Goal: Find specific page/section: Find specific page/section

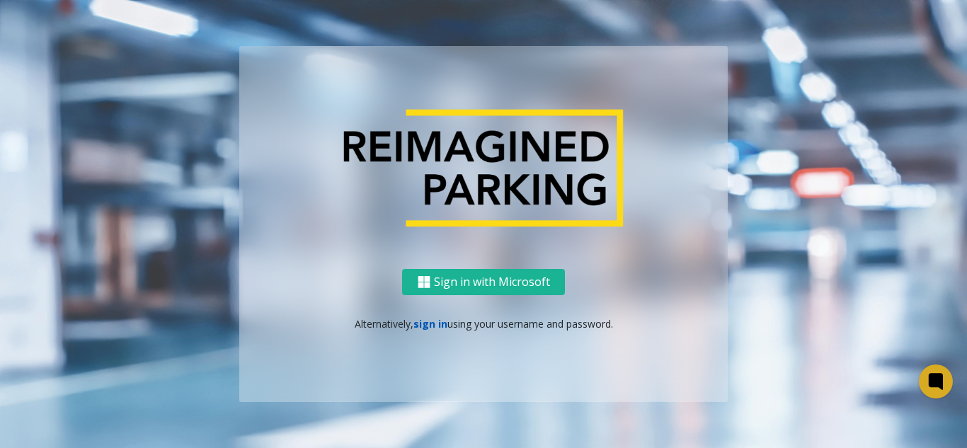
click at [428, 328] on link "sign in" at bounding box center [431, 323] width 34 height 13
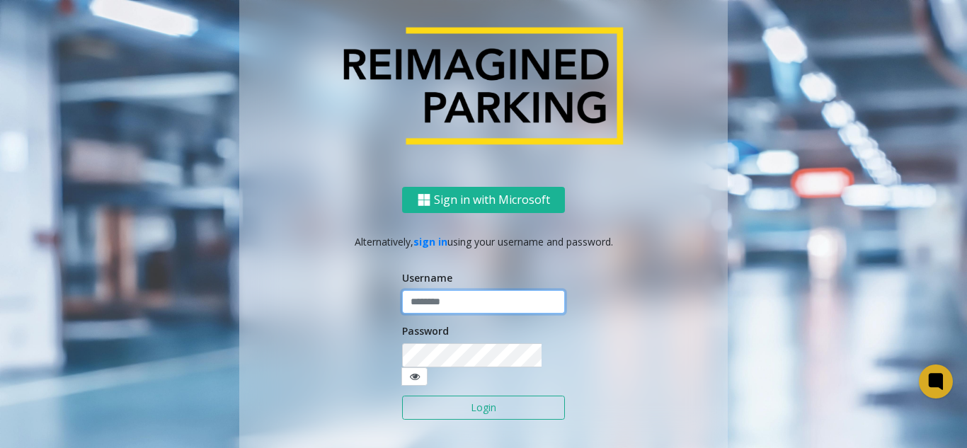
click at [433, 312] on input "text" at bounding box center [483, 302] width 163 height 24
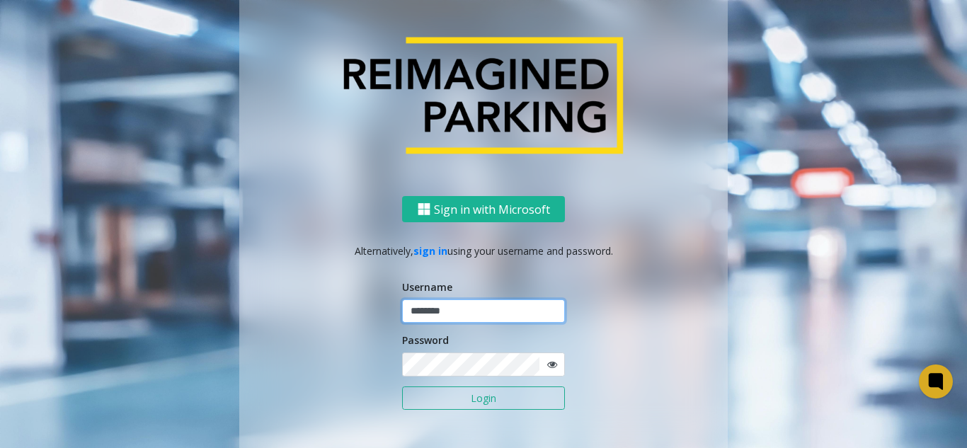
type input "********"
click at [547, 365] on icon at bounding box center [552, 365] width 10 height 10
click at [506, 390] on button "Login" at bounding box center [483, 399] width 163 height 24
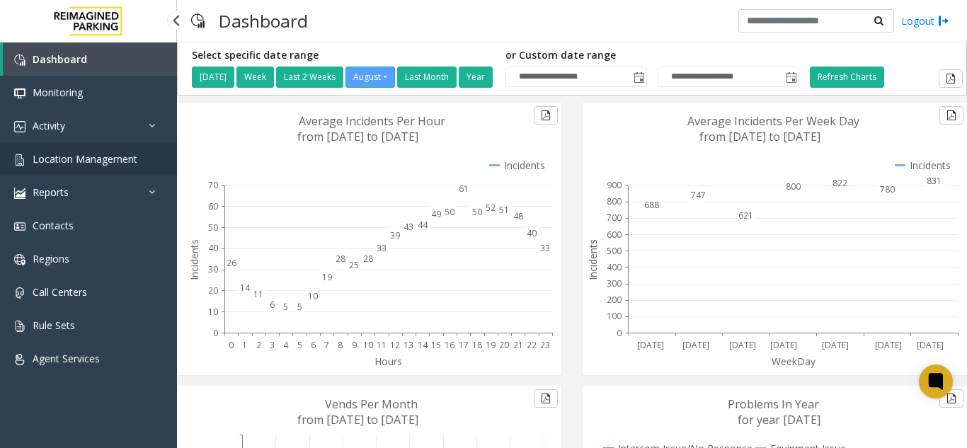
click at [91, 169] on link "Location Management" at bounding box center [88, 158] width 177 height 33
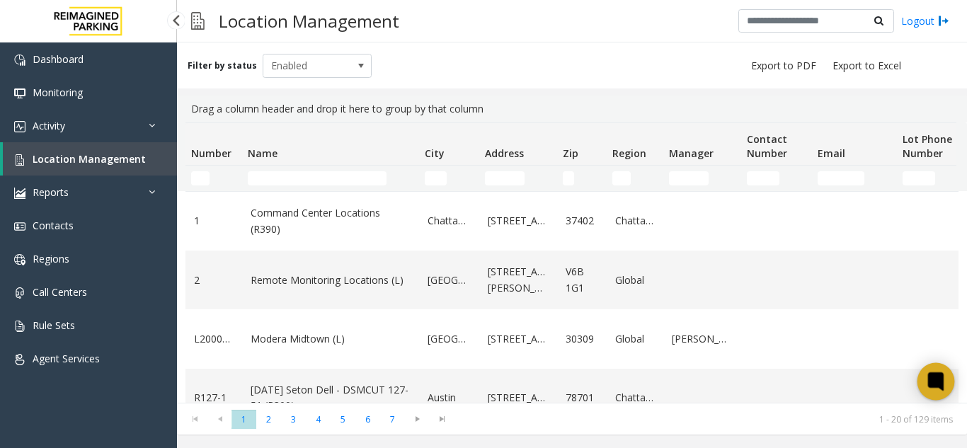
click at [948, 385] on icon at bounding box center [936, 381] width 23 height 23
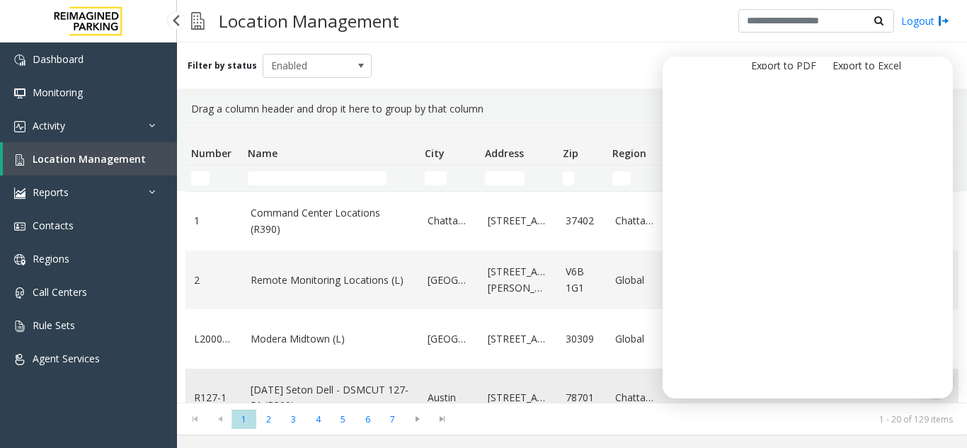
click at [590, 373] on td "78701" at bounding box center [582, 398] width 50 height 59
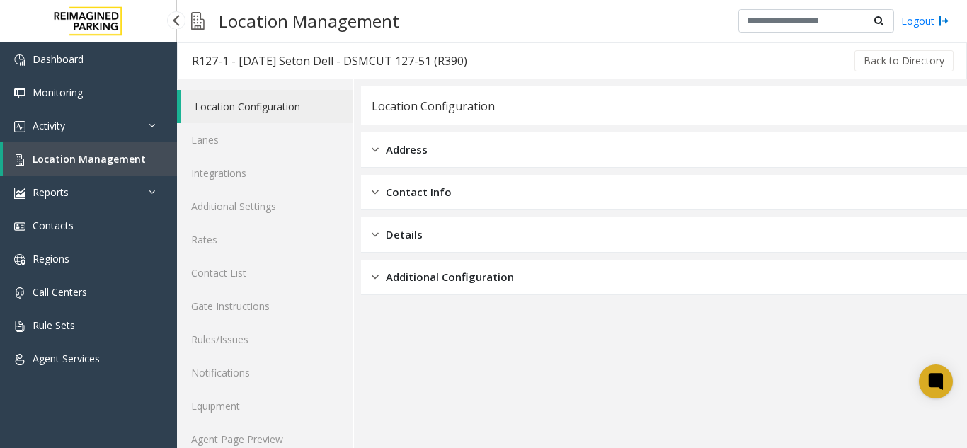
click at [65, 168] on link "Location Management" at bounding box center [90, 158] width 174 height 33
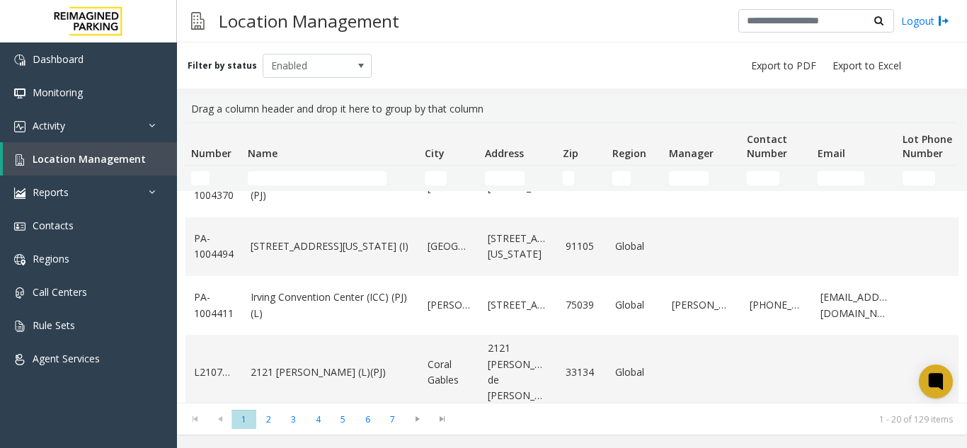
scroll to position [979, 0]
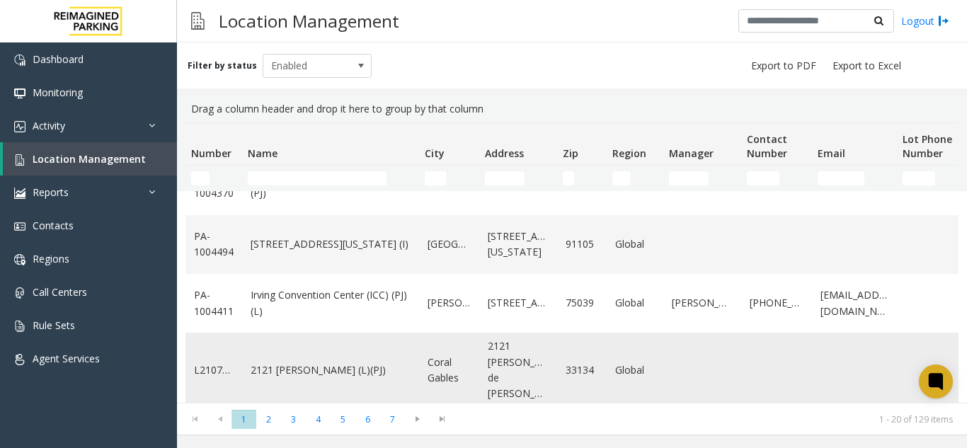
click at [318, 368] on link "2121 [PERSON_NAME] (L)(PJ)" at bounding box center [331, 371] width 160 height 16
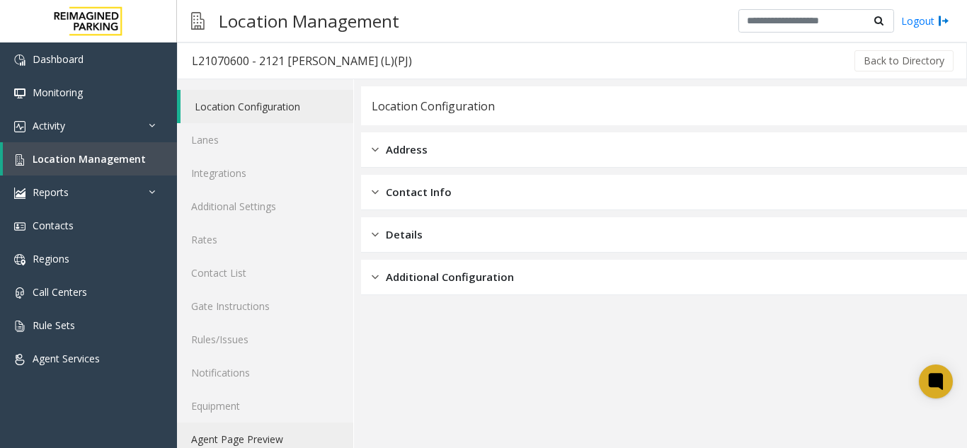
click at [238, 436] on link "Agent Page Preview" at bounding box center [265, 439] width 176 height 33
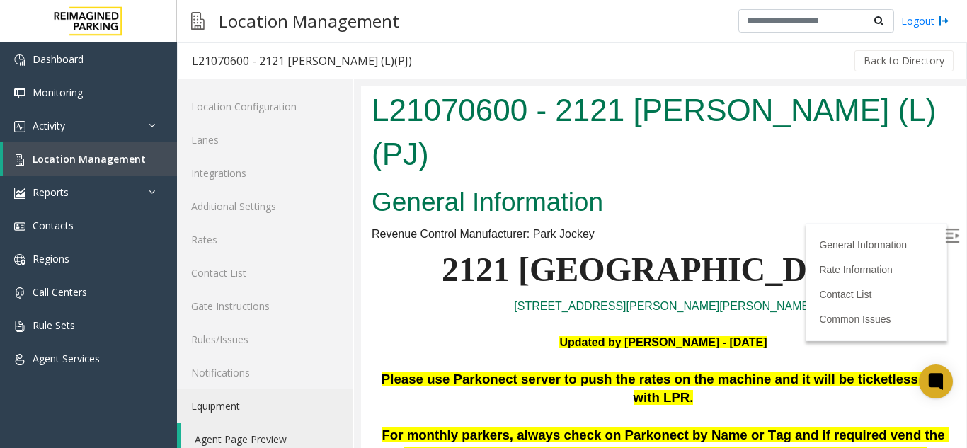
scroll to position [142, 0]
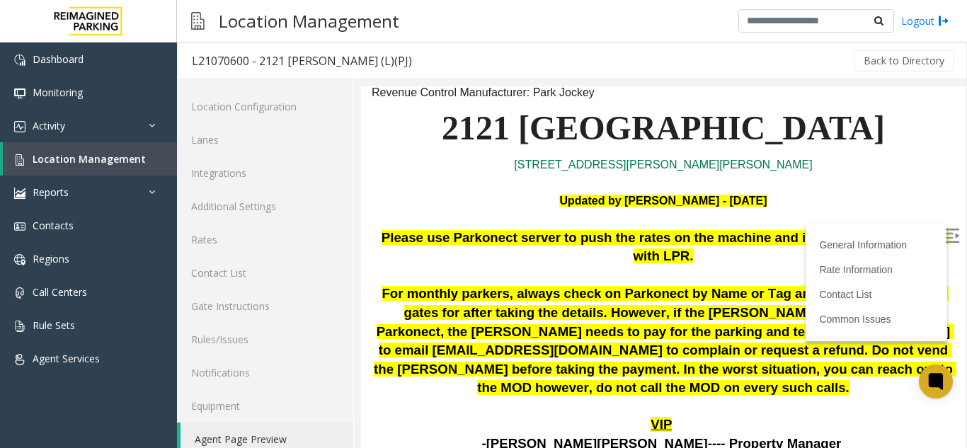
click at [943, 241] on label at bounding box center [953, 237] width 21 height 21
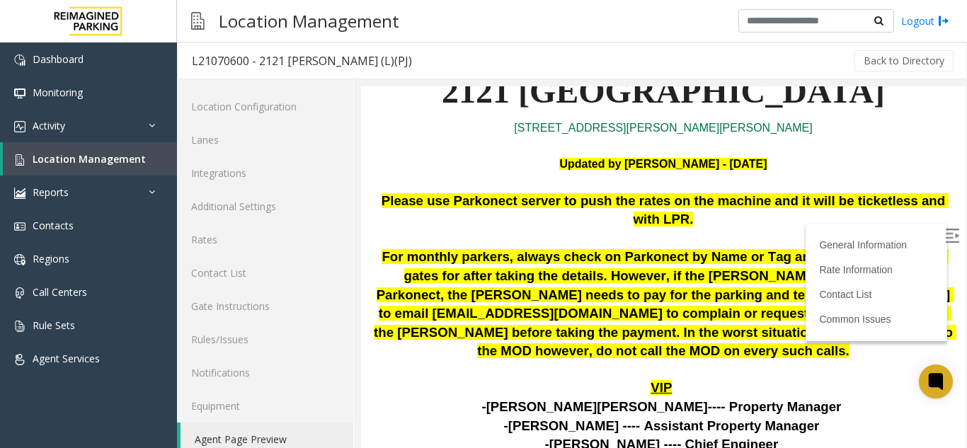
scroll to position [212, 0]
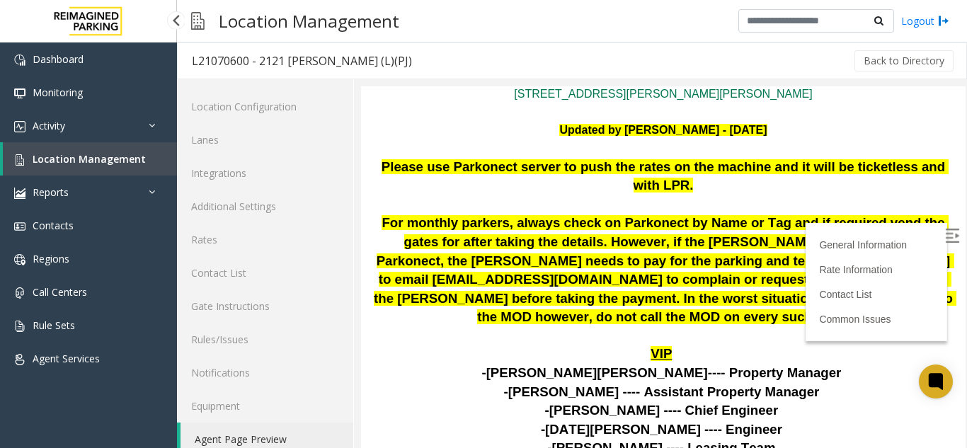
click at [72, 158] on span "Location Management" at bounding box center [89, 158] width 113 height 13
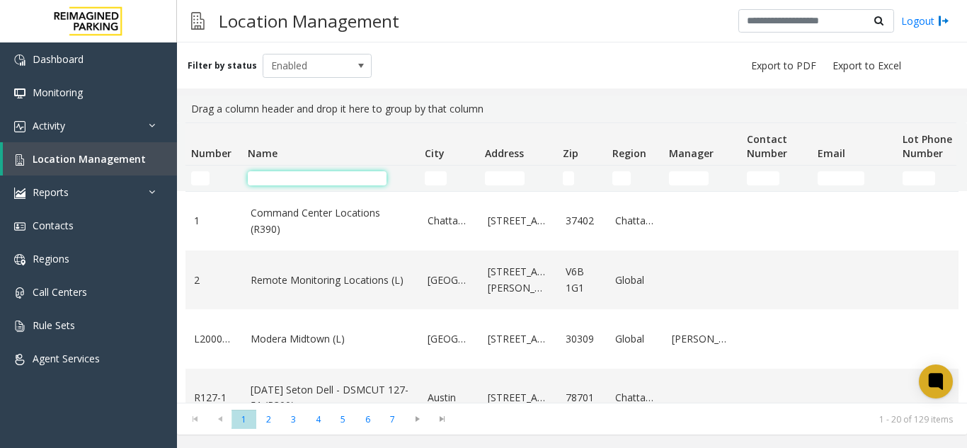
click at [310, 176] on input "Name Filter" at bounding box center [317, 178] width 139 height 14
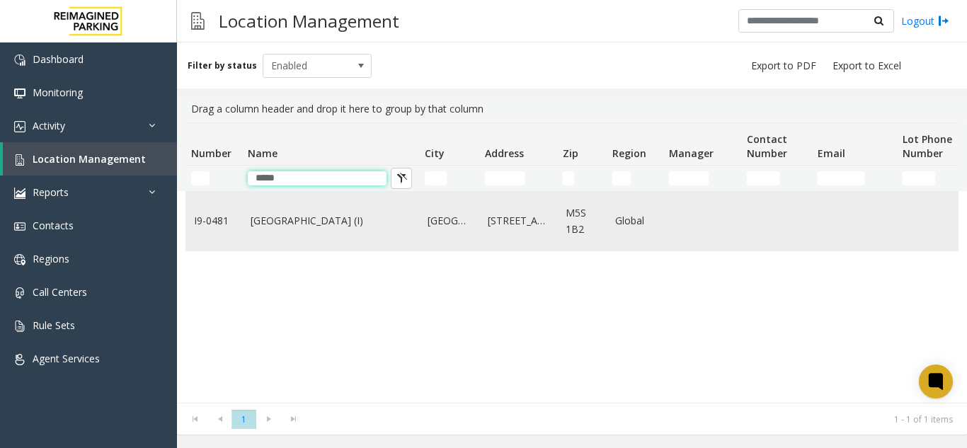
type input "*****"
click at [319, 216] on link "[GEOGRAPHIC_DATA] (I)" at bounding box center [331, 221] width 160 height 16
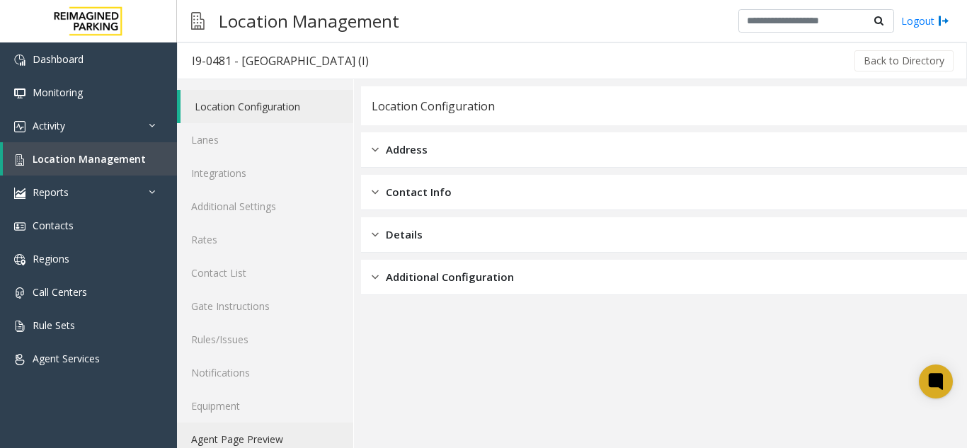
click at [266, 438] on link "Agent Page Preview" at bounding box center [265, 439] width 176 height 33
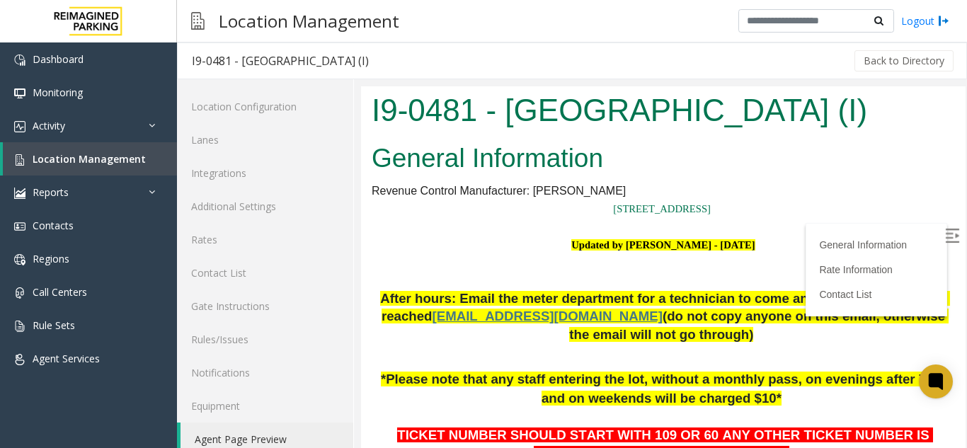
drag, startPoint x: 511, startPoint y: 113, endPoint x: 869, endPoint y: 110, distance: 357.7
click at [869, 110] on h1 "I9-0481 - [GEOGRAPHIC_DATA] (I)" at bounding box center [664, 111] width 584 height 44
copy h1 "[GEOGRAPHIC_DATA]"
click at [99, 162] on span "Location Management" at bounding box center [89, 158] width 113 height 13
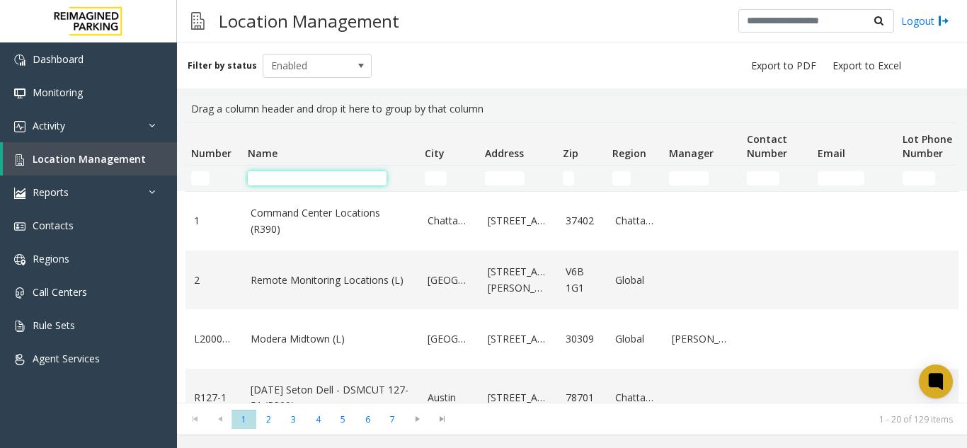
click at [268, 179] on input "Name Filter" at bounding box center [317, 178] width 139 height 14
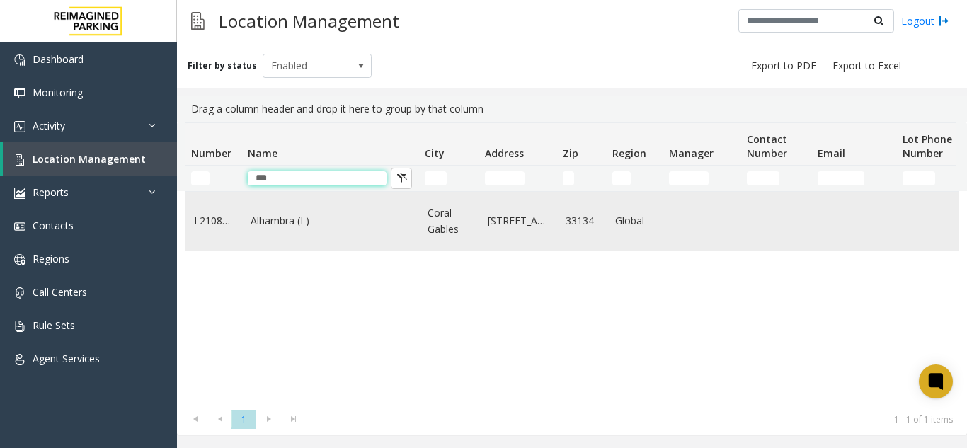
type input "***"
click at [278, 246] on td "Alhambra (L)" at bounding box center [330, 221] width 177 height 59
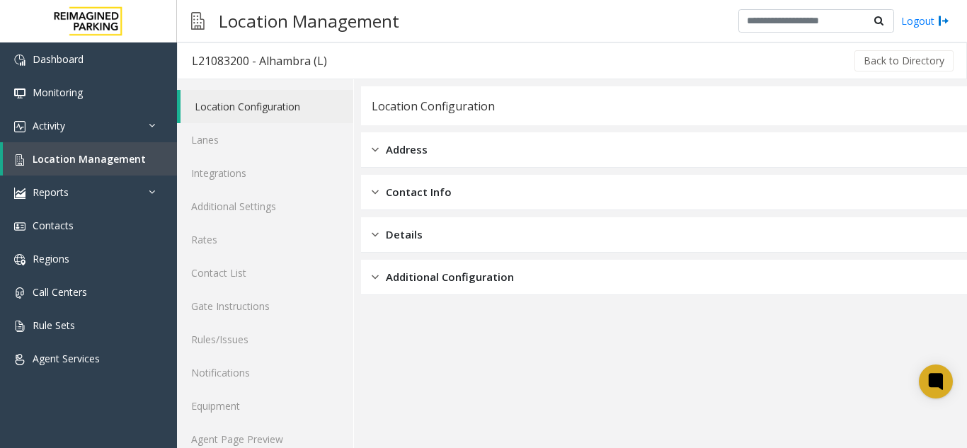
scroll to position [18, 0]
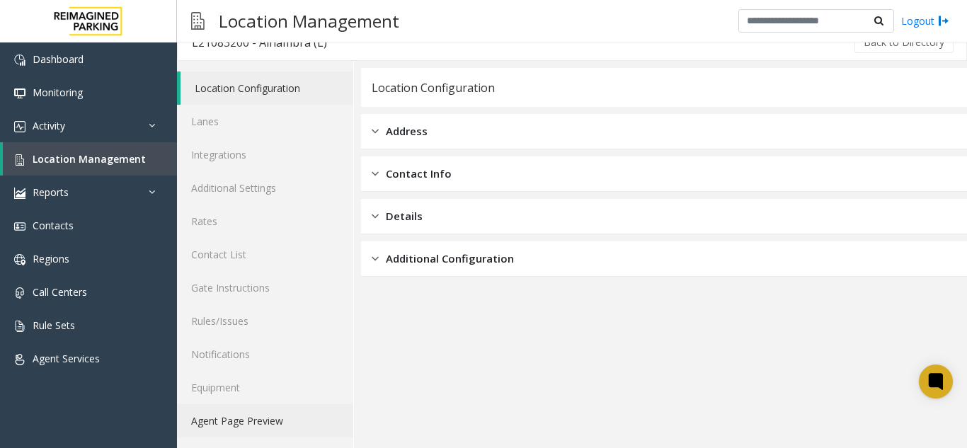
click at [278, 422] on link "Agent Page Preview" at bounding box center [265, 420] width 176 height 33
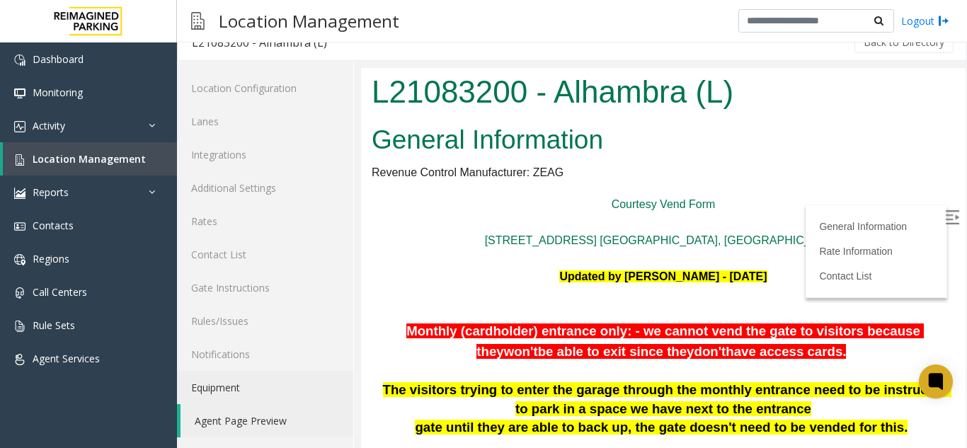
click at [946, 222] on img at bounding box center [953, 217] width 14 height 14
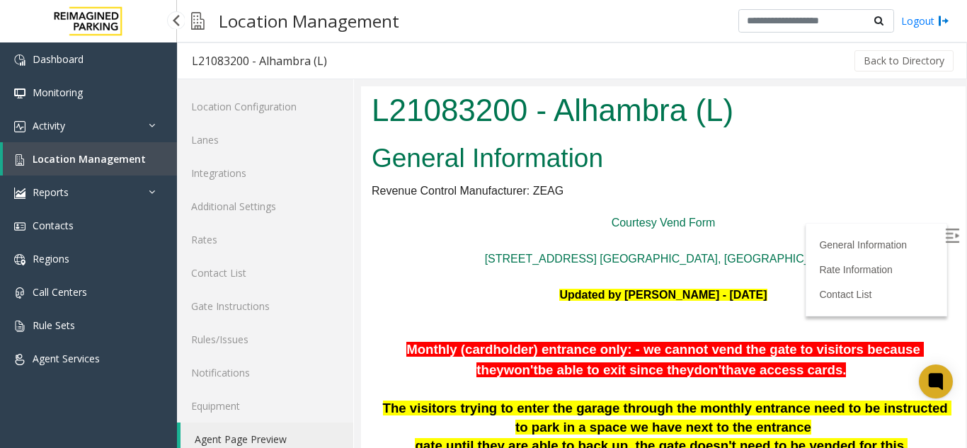
click at [118, 161] on span "Location Management" at bounding box center [89, 158] width 113 height 13
